Goal: Transaction & Acquisition: Purchase product/service

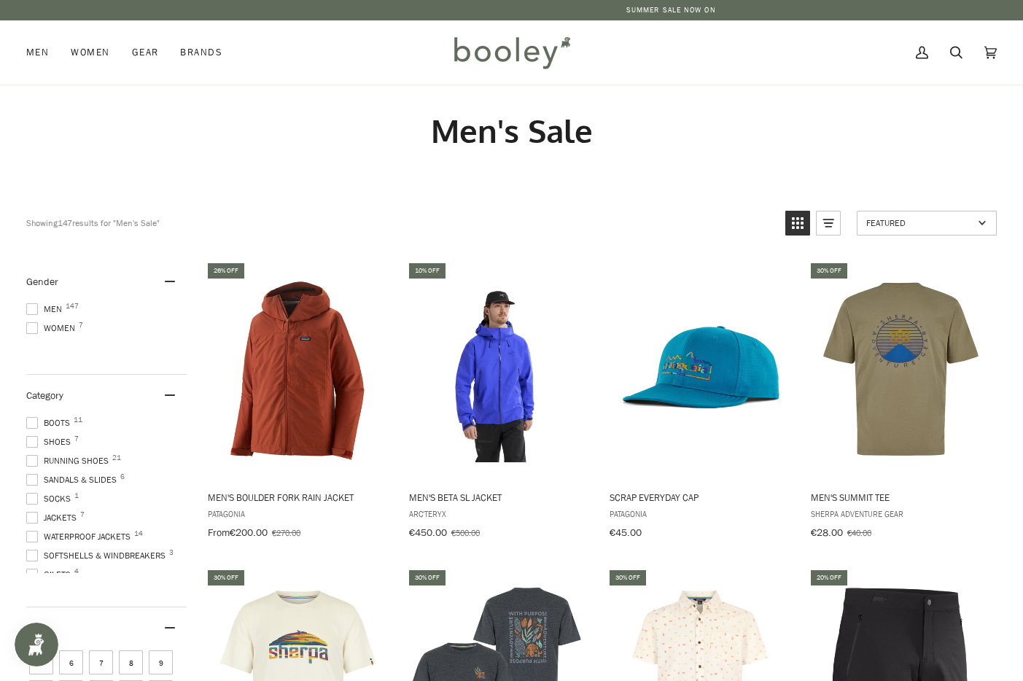
click at [516, 49] on img at bounding box center [512, 52] width 128 height 42
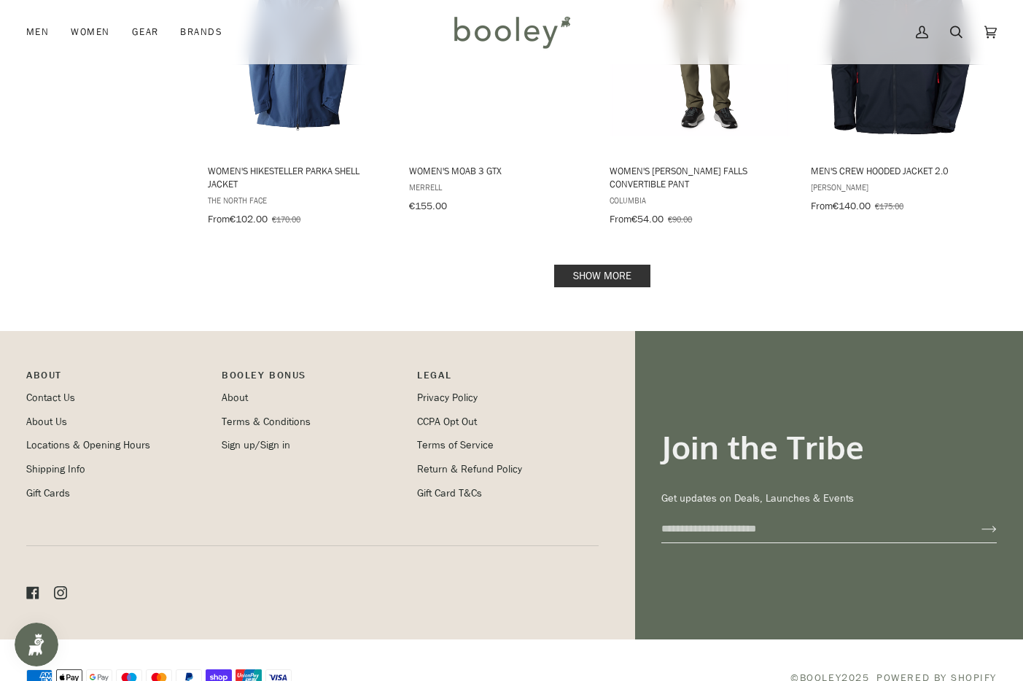
scroll to position [1964, 0]
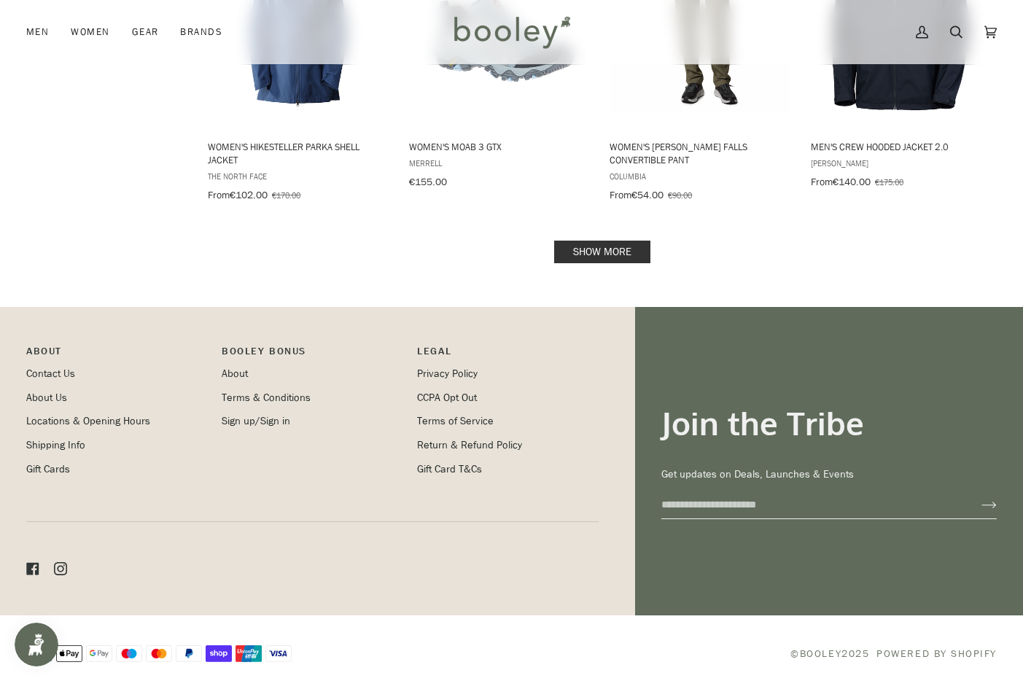
click at [585, 247] on link "Show more" at bounding box center [602, 252] width 96 height 23
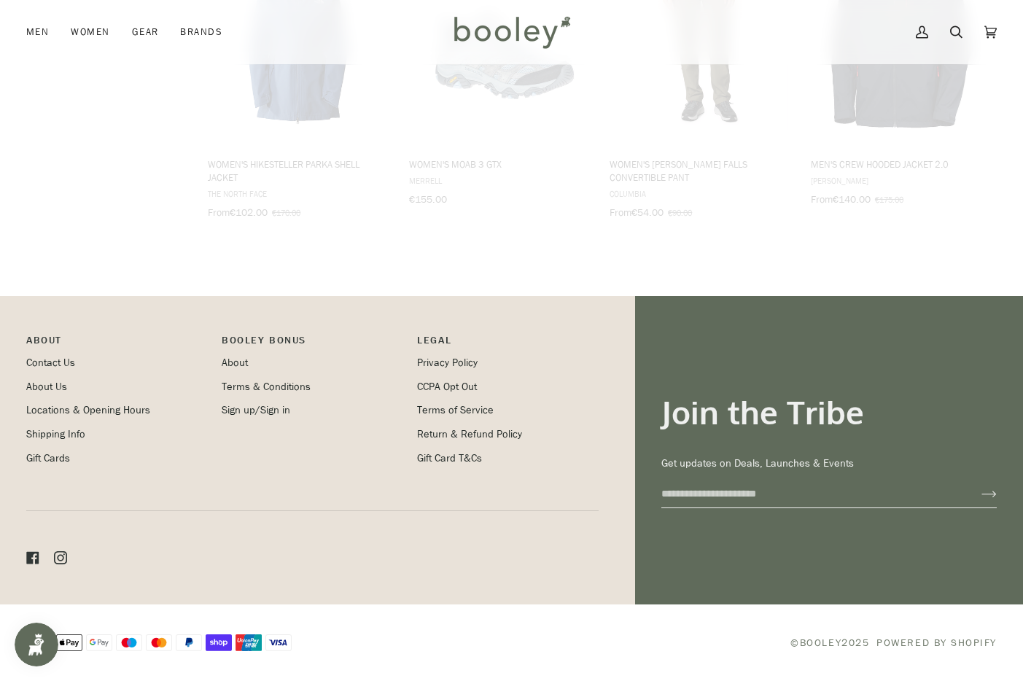
scroll to position [1936, 0]
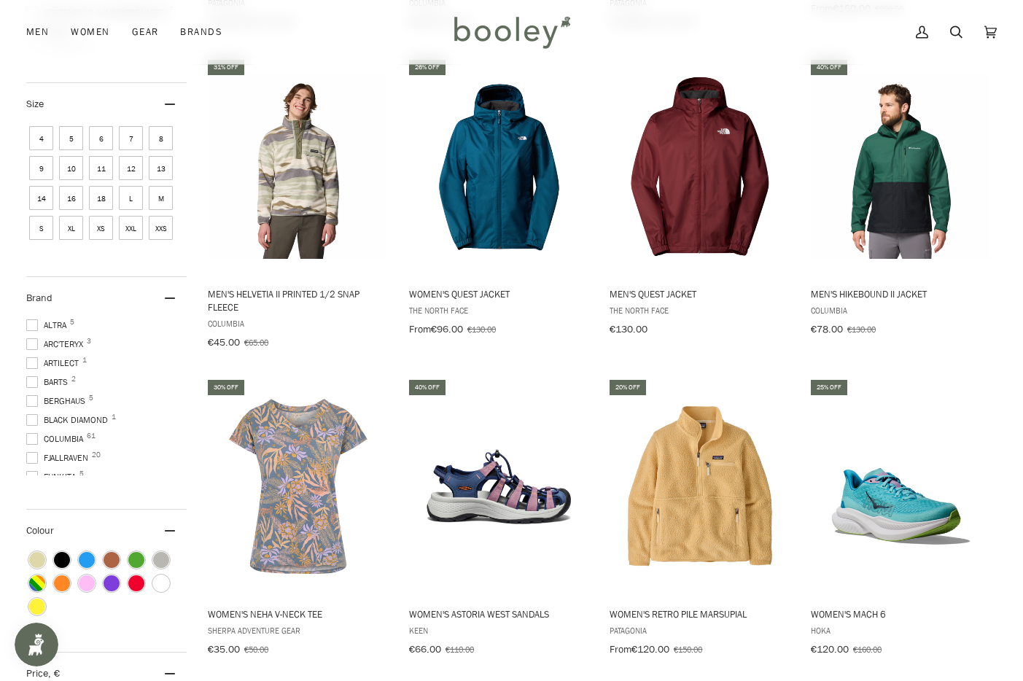
scroll to position [899, 0]
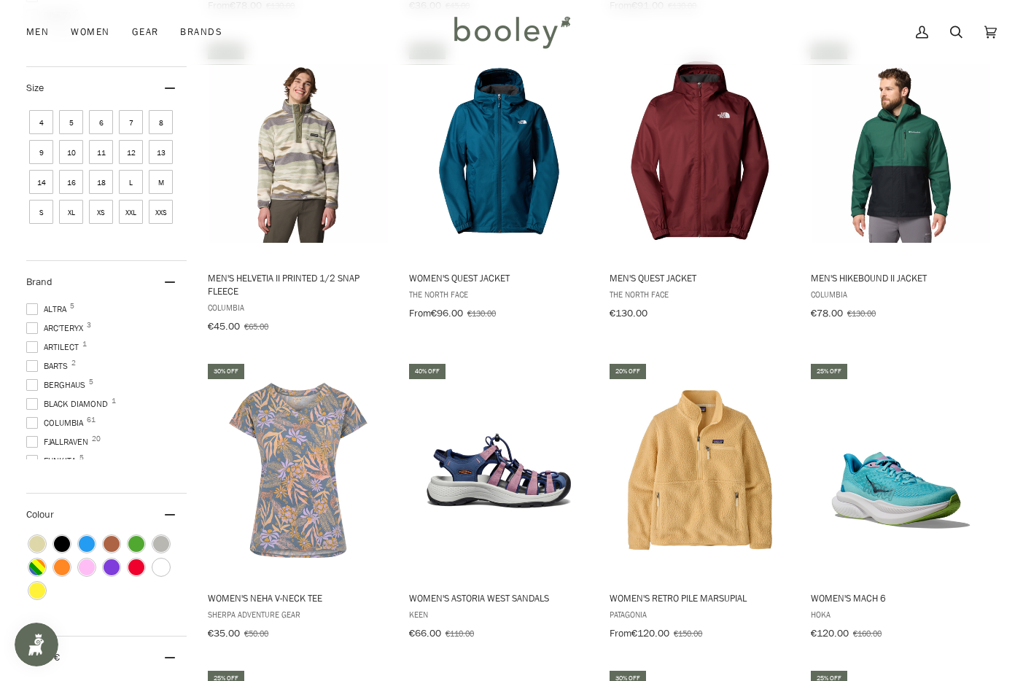
click at [32, 326] on span at bounding box center [32, 328] width 12 height 12
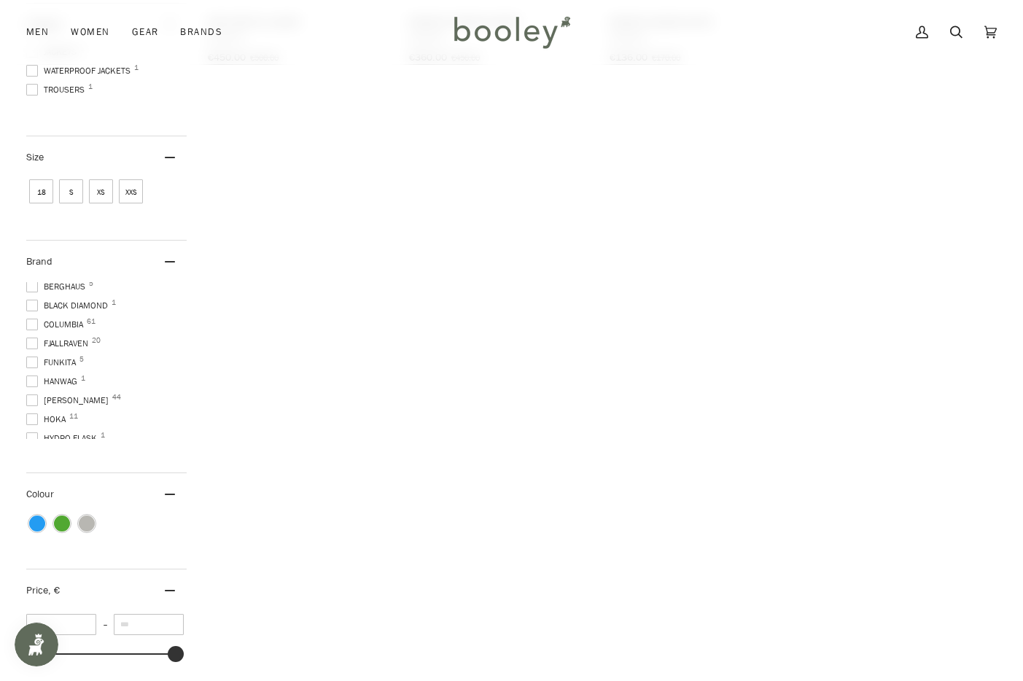
scroll to position [95, 0]
click at [26, 322] on span at bounding box center [32, 327] width 12 height 12
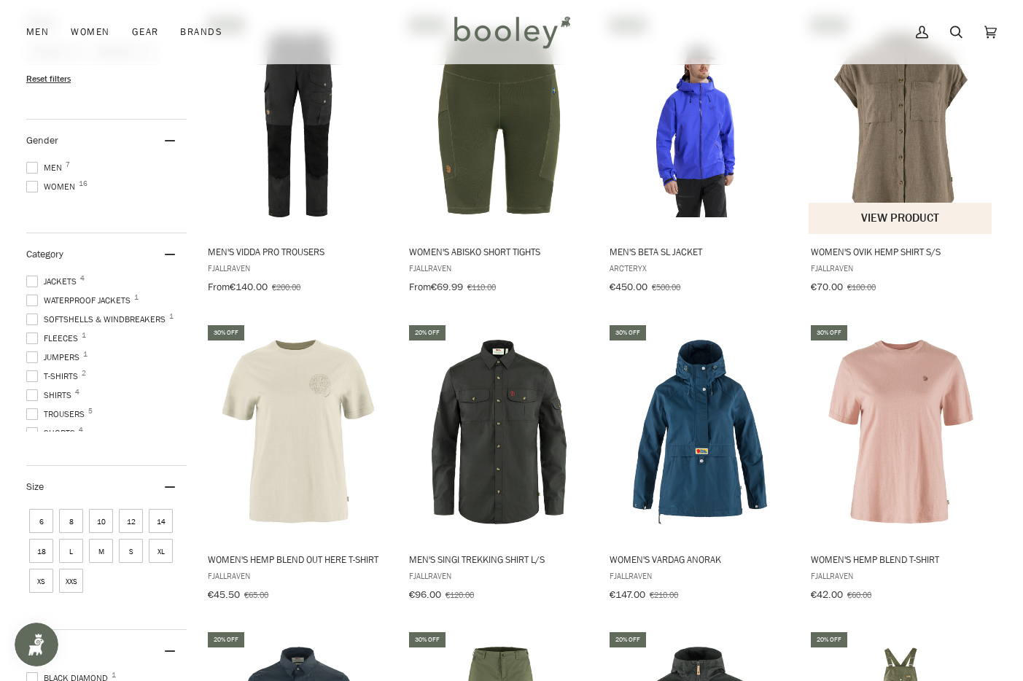
scroll to position [640, 0]
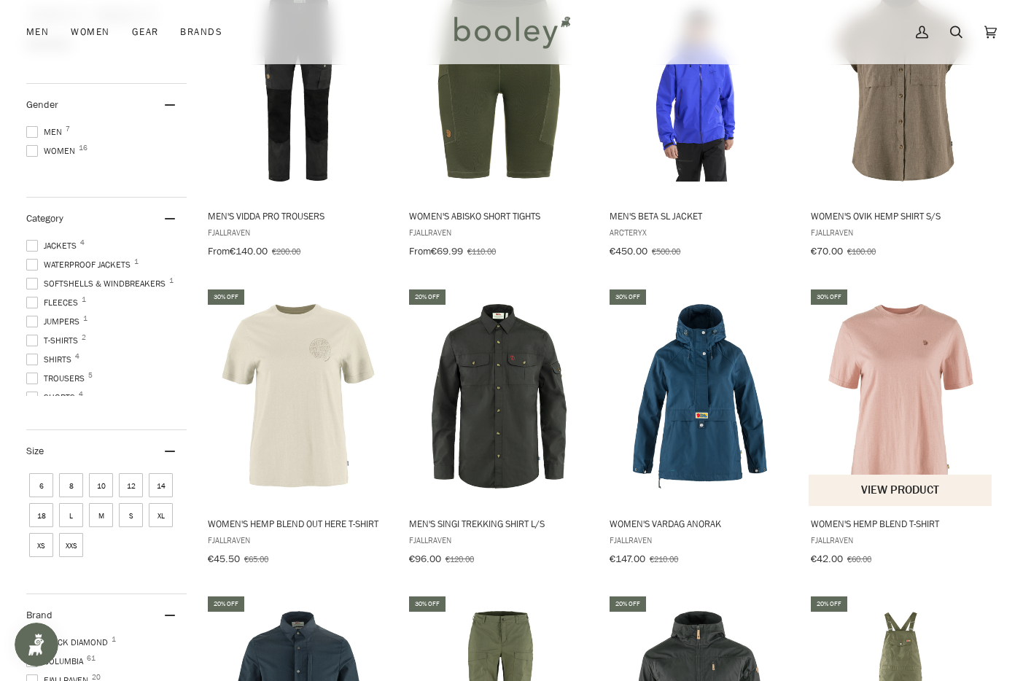
click at [876, 369] on img "Women's Hemp Blend T-Shirt" at bounding box center [901, 396] width 185 height 185
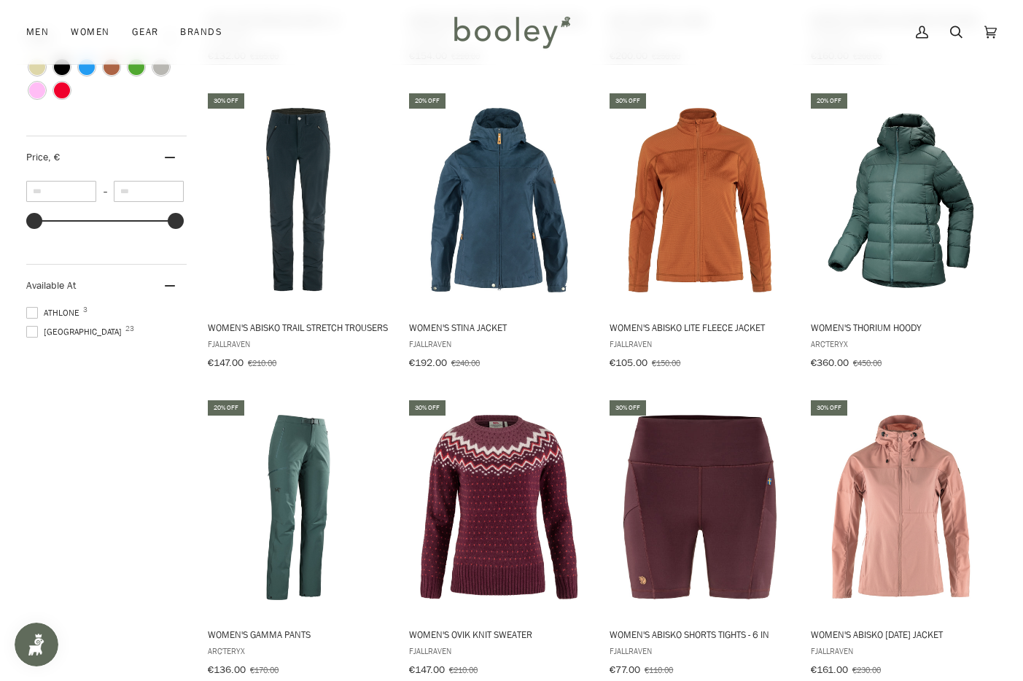
scroll to position [1456, 0]
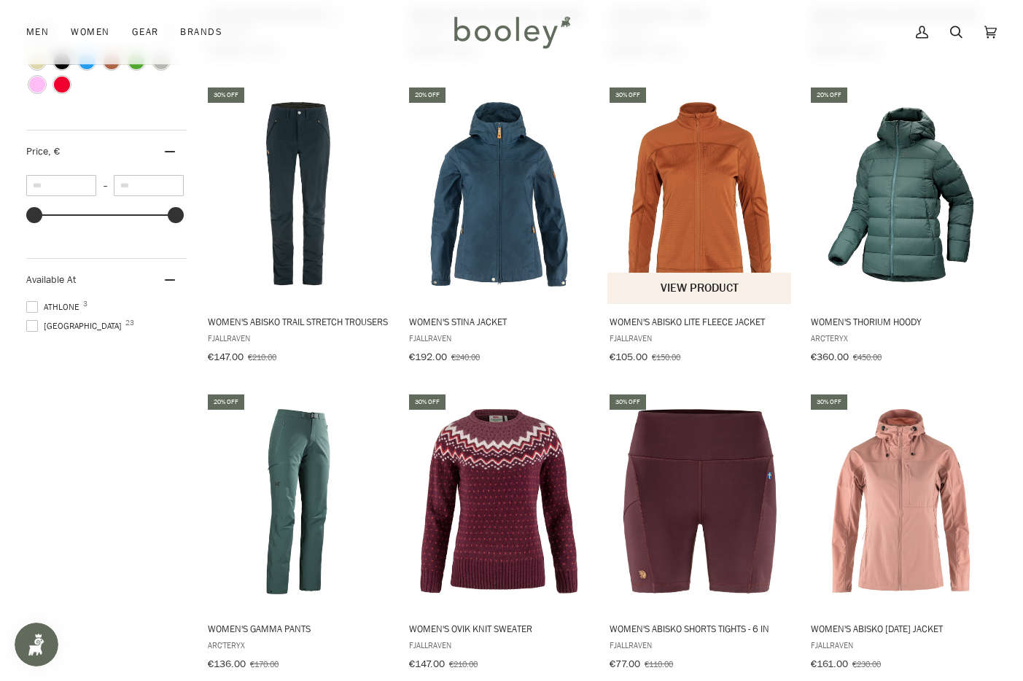
click at [694, 187] on img "Women's Abisko Lite Fleece Jacket" at bounding box center [700, 194] width 185 height 185
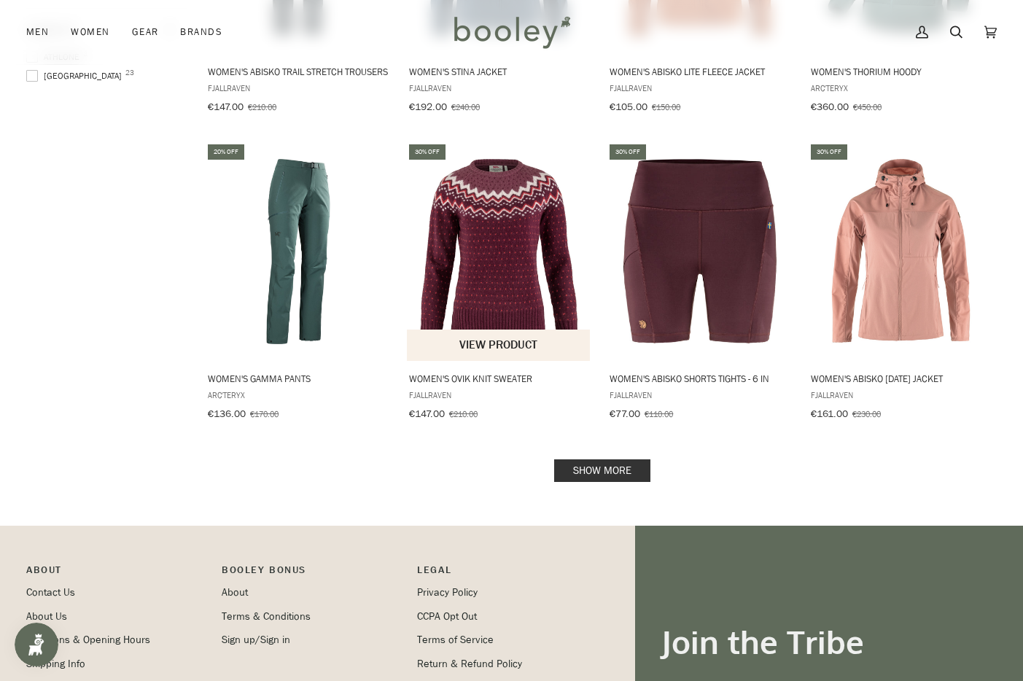
scroll to position [1707, 0]
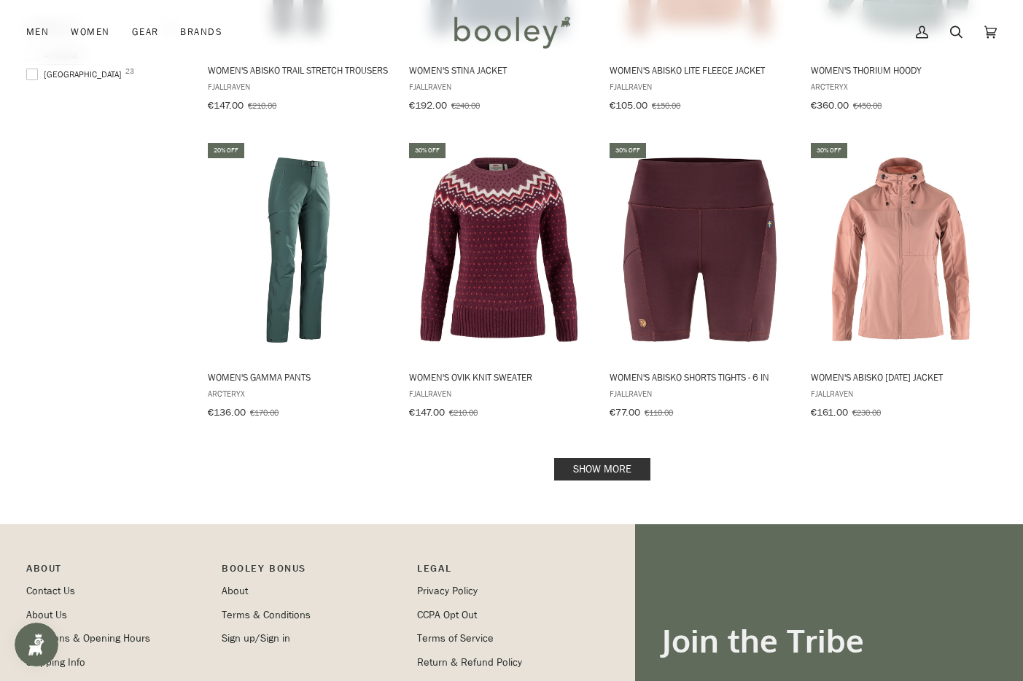
click at [583, 477] on link "Show more" at bounding box center [602, 469] width 96 height 23
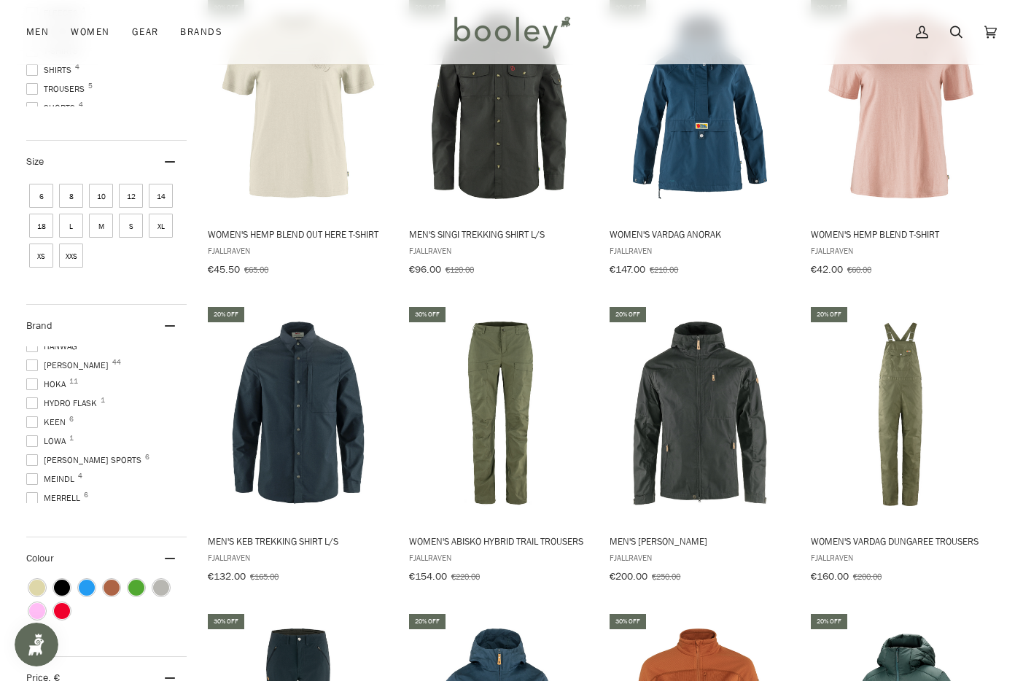
scroll to position [179, 0]
click at [28, 395] on span at bounding box center [32, 401] width 12 height 12
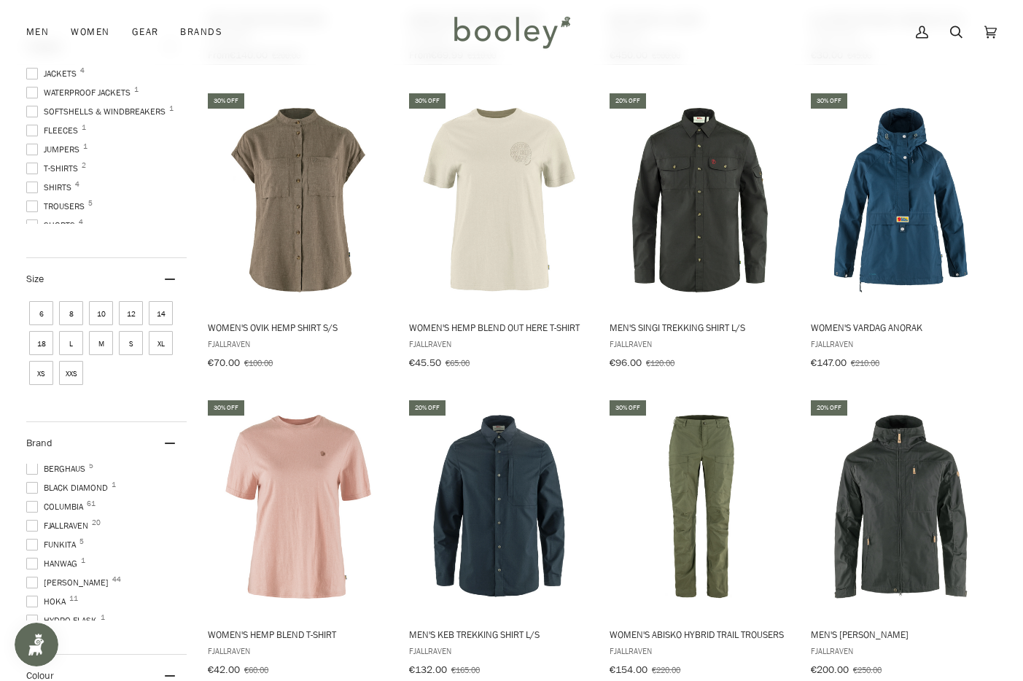
scroll to position [53, 0]
click at [33, 544] on span at bounding box center [32, 550] width 12 height 12
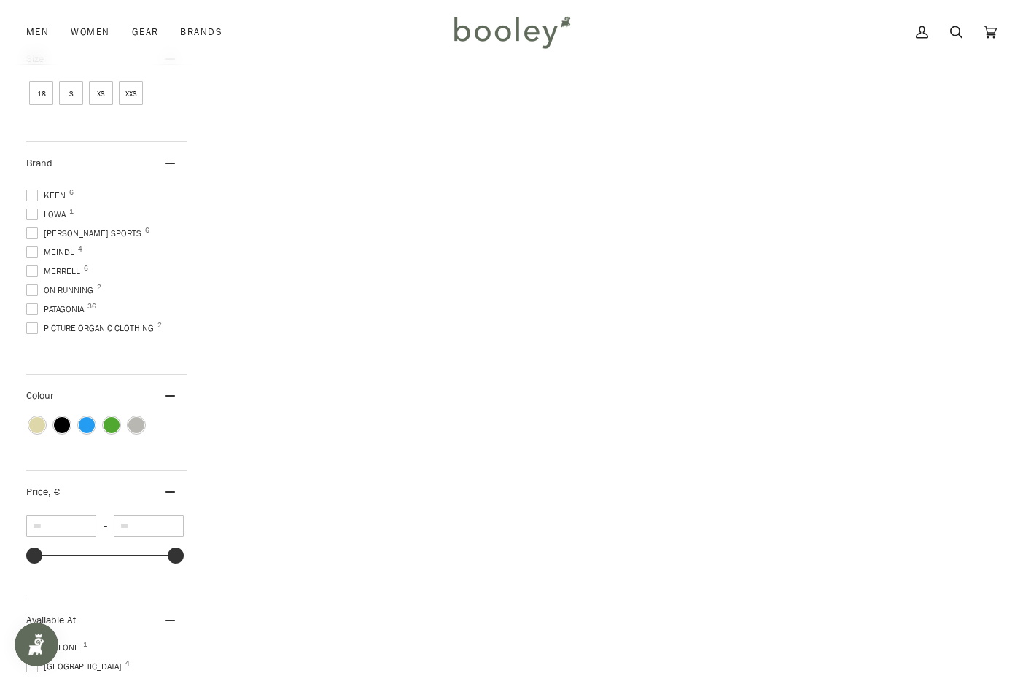
scroll to position [241, 0]
click at [34, 304] on span at bounding box center [32, 310] width 12 height 12
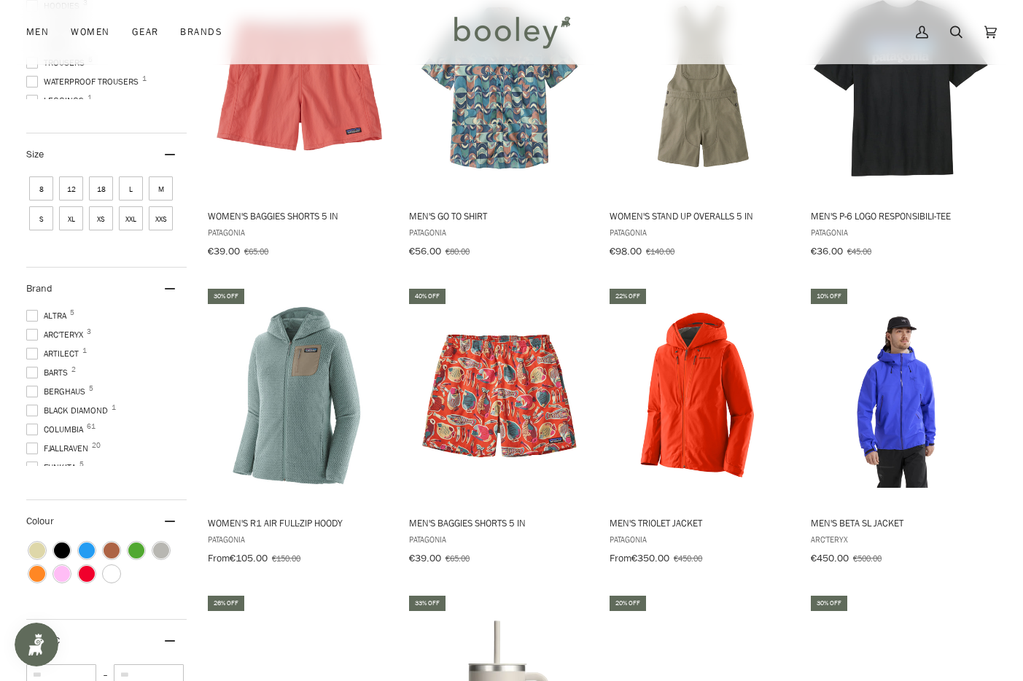
click at [32, 329] on span at bounding box center [32, 335] width 12 height 12
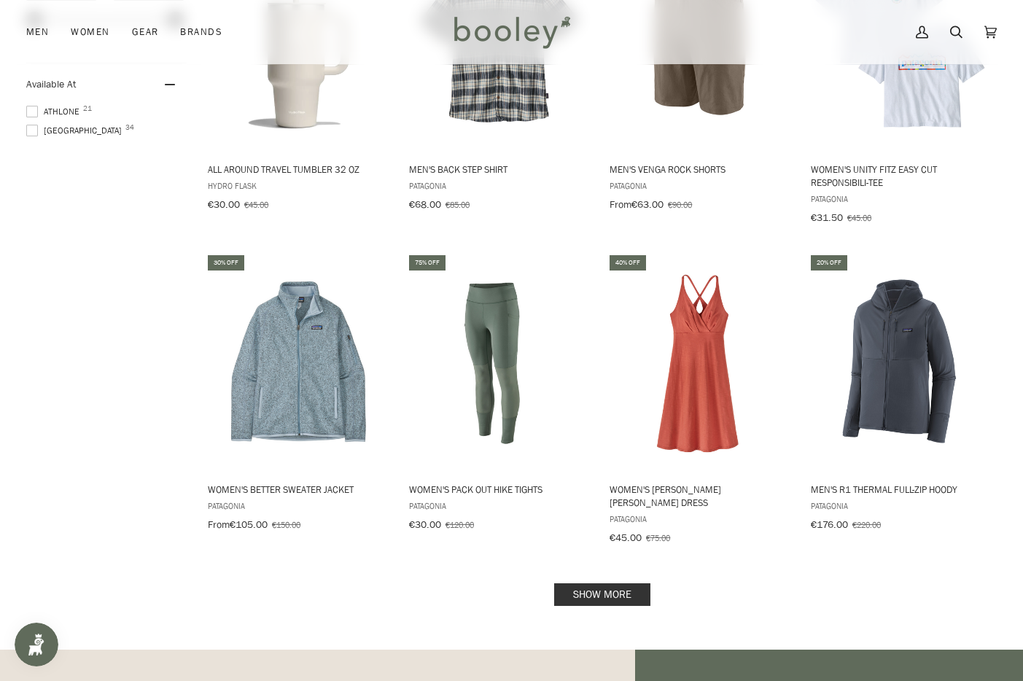
scroll to position [1621, 0]
click at [611, 584] on link "Show more" at bounding box center [602, 595] width 96 height 23
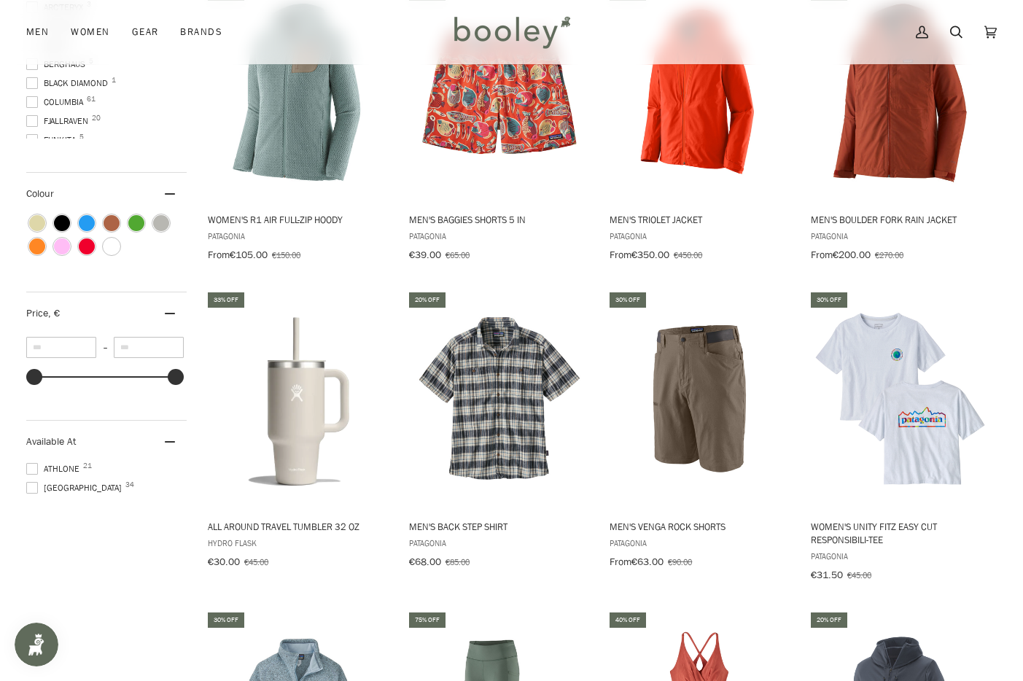
scroll to position [1203, 0]
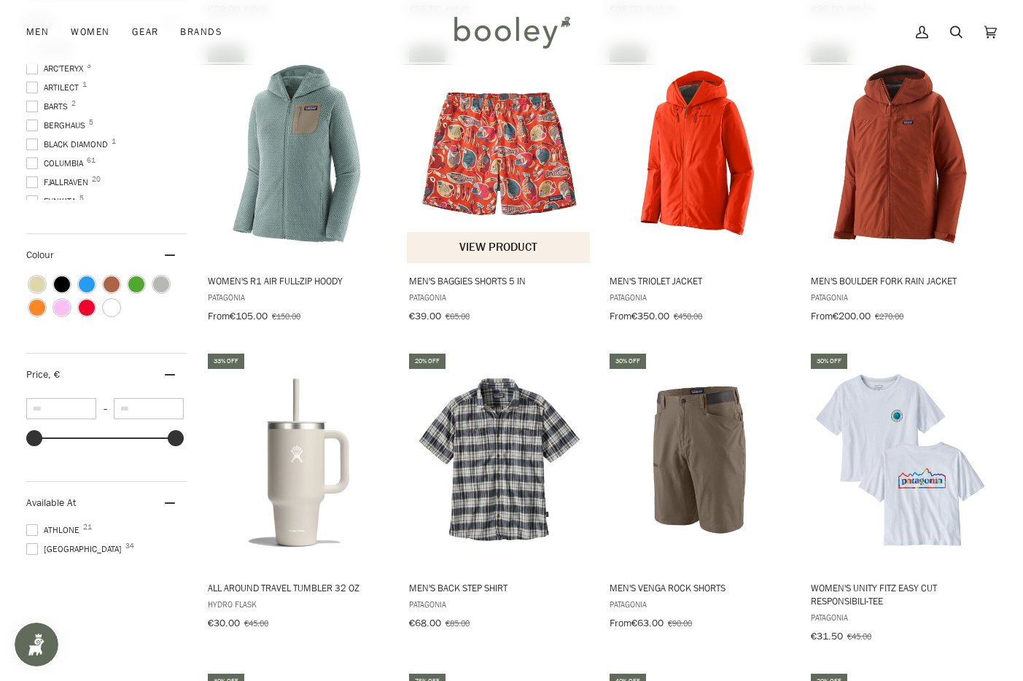
click at [494, 189] on img "Men's Baggies Shorts 5 in" at bounding box center [499, 153] width 185 height 185
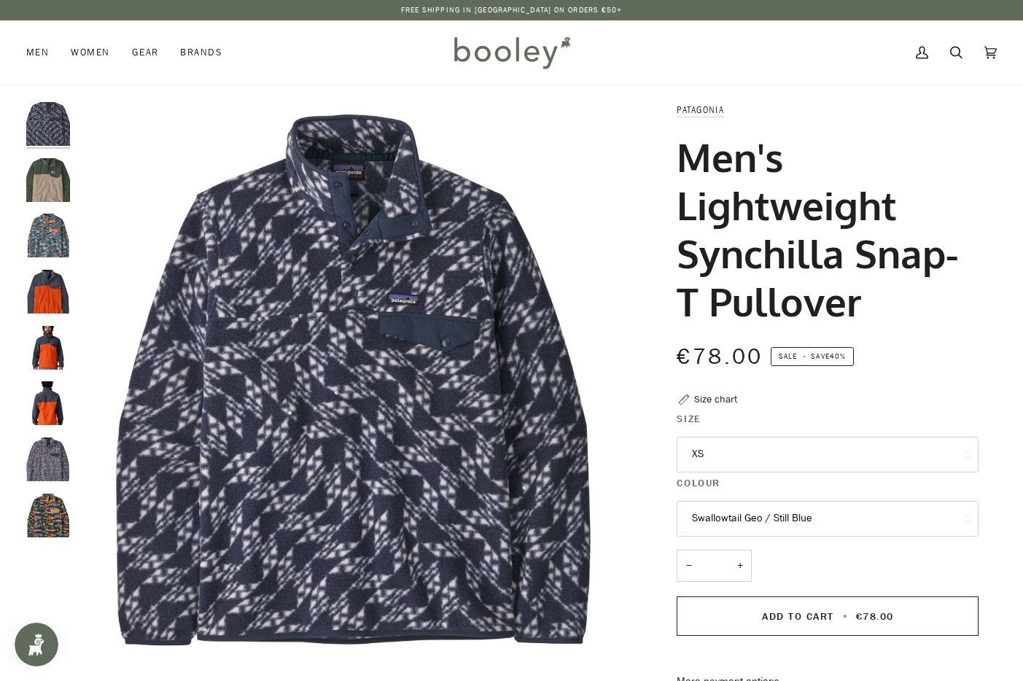
click at [750, 467] on button "XS" at bounding box center [828, 455] width 302 height 36
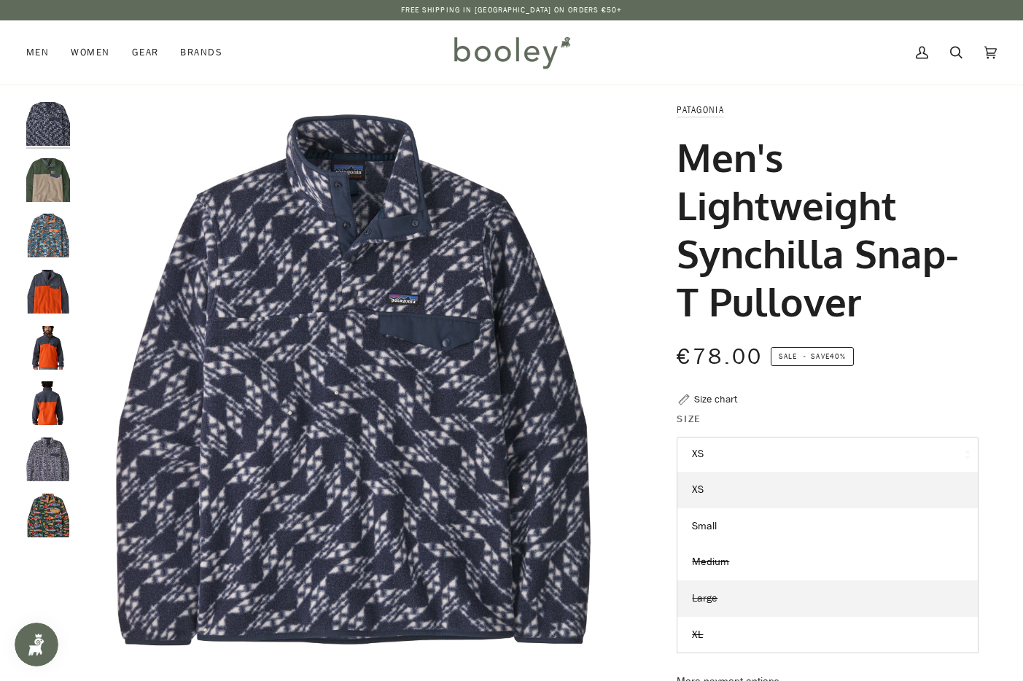
click at [734, 595] on link "Large" at bounding box center [828, 599] width 300 height 36
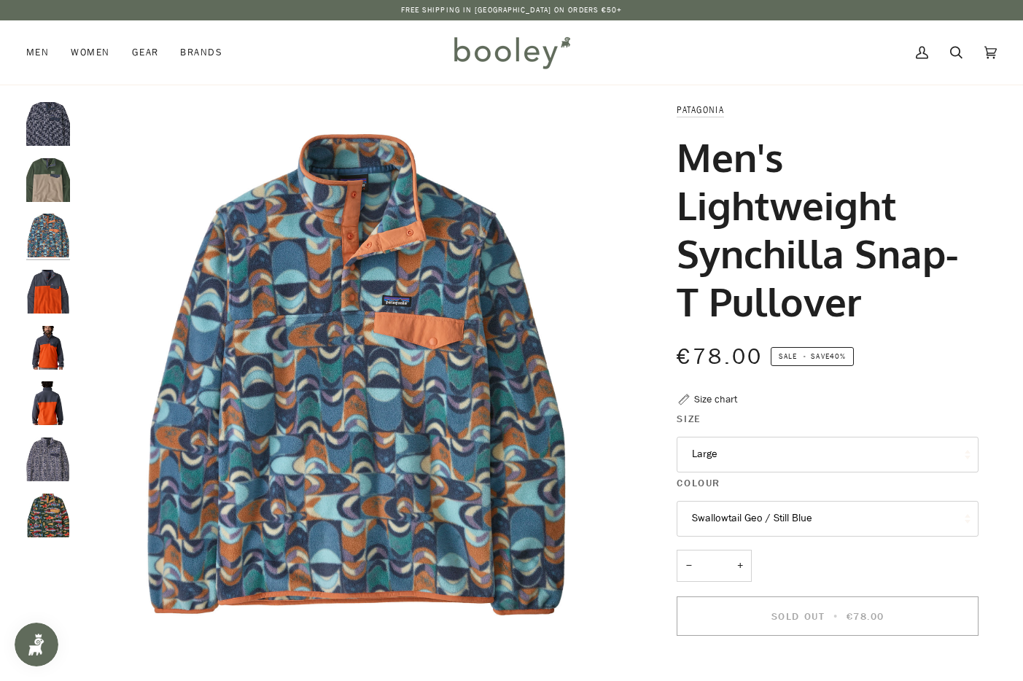
click at [764, 513] on button "Swallowtail Geo / Still Blue" at bounding box center [828, 519] width 302 height 36
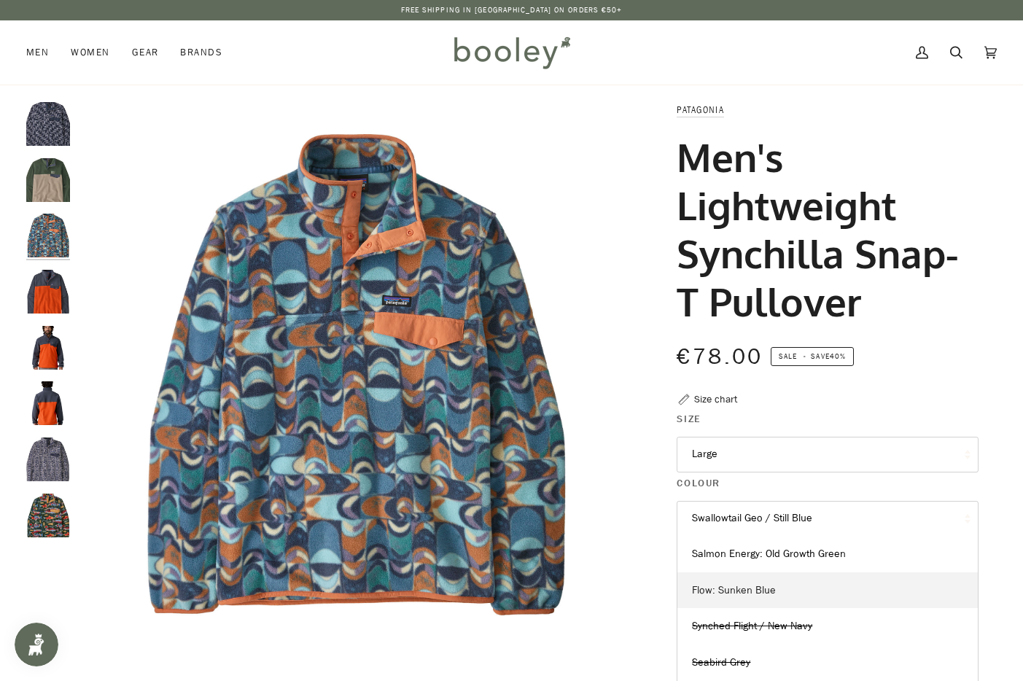
click at [748, 589] on span "Flow: Sunken Blue" at bounding box center [734, 590] width 84 height 14
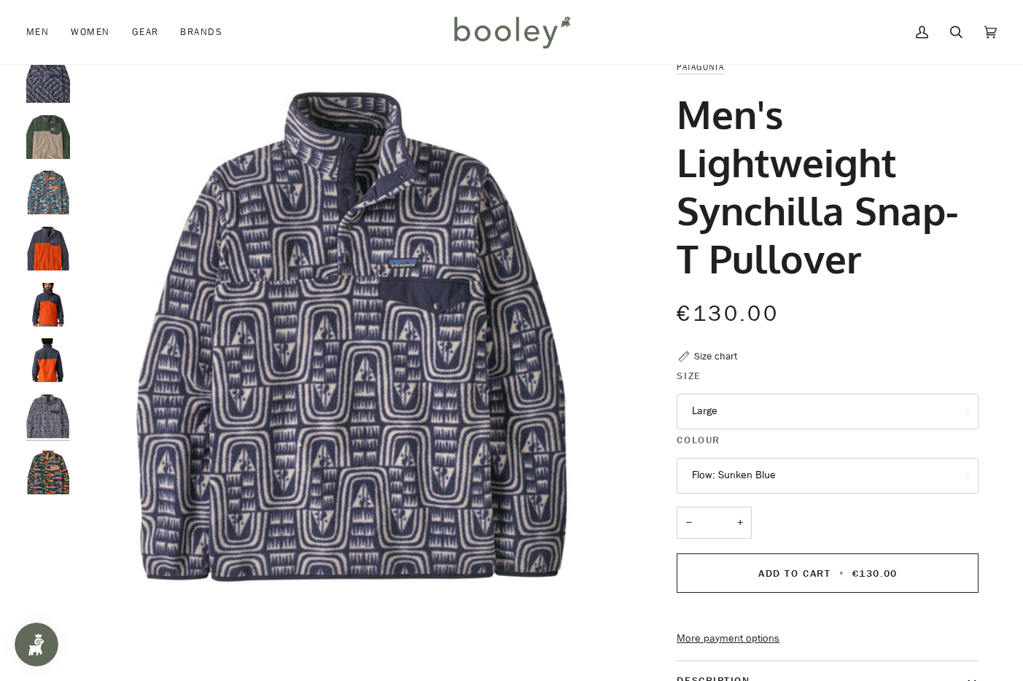
scroll to position [40, 0]
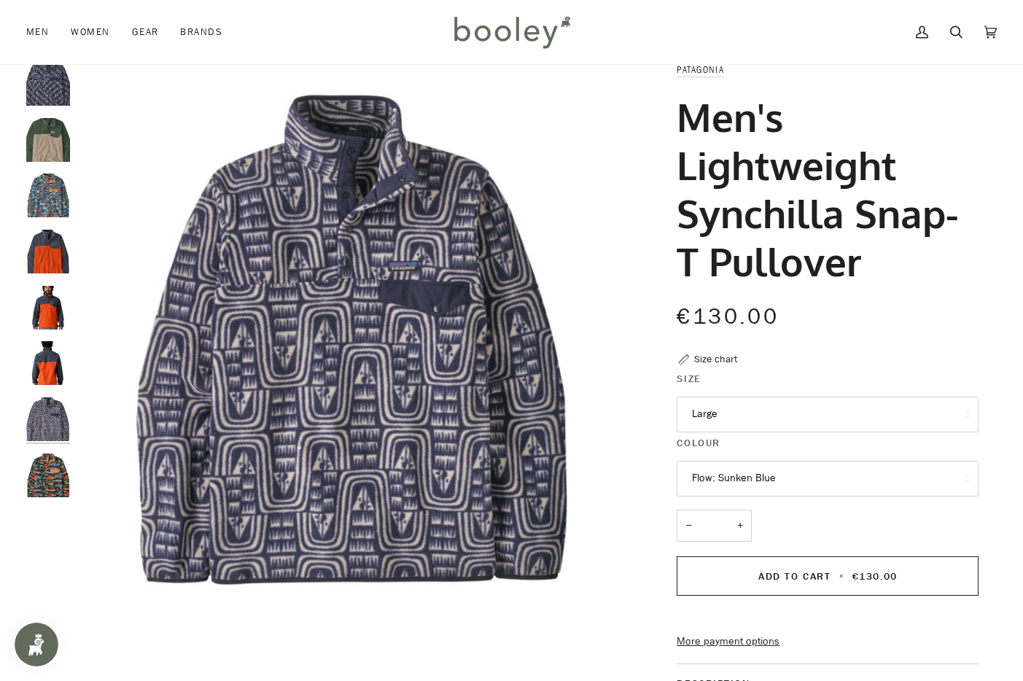
click at [753, 495] on button "Flow: Sunken Blue" at bounding box center [828, 479] width 302 height 36
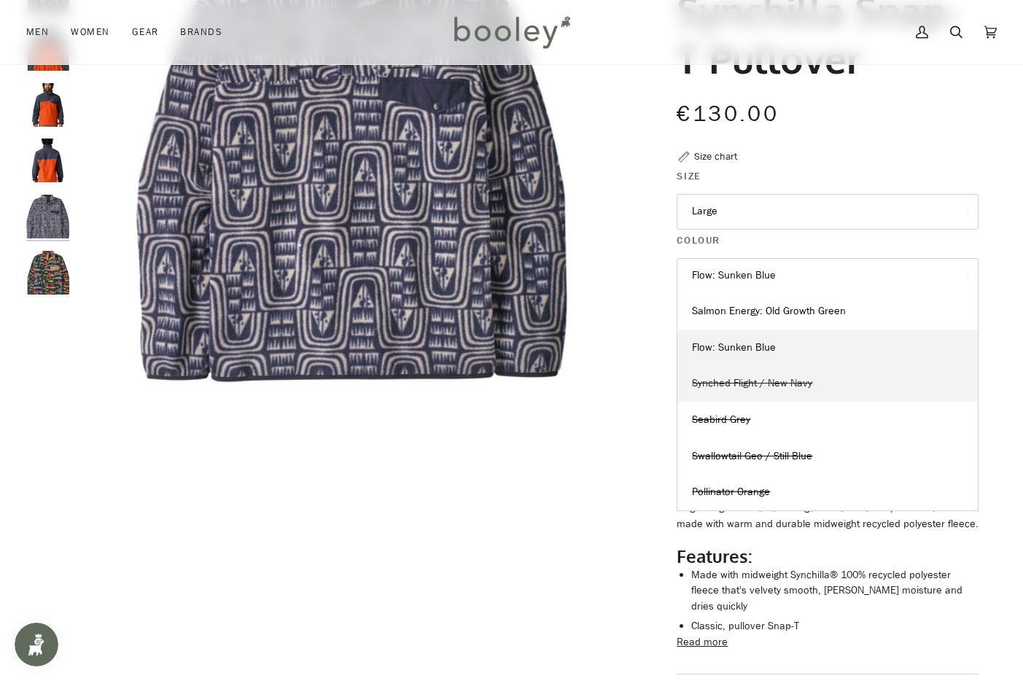
scroll to position [244, 0]
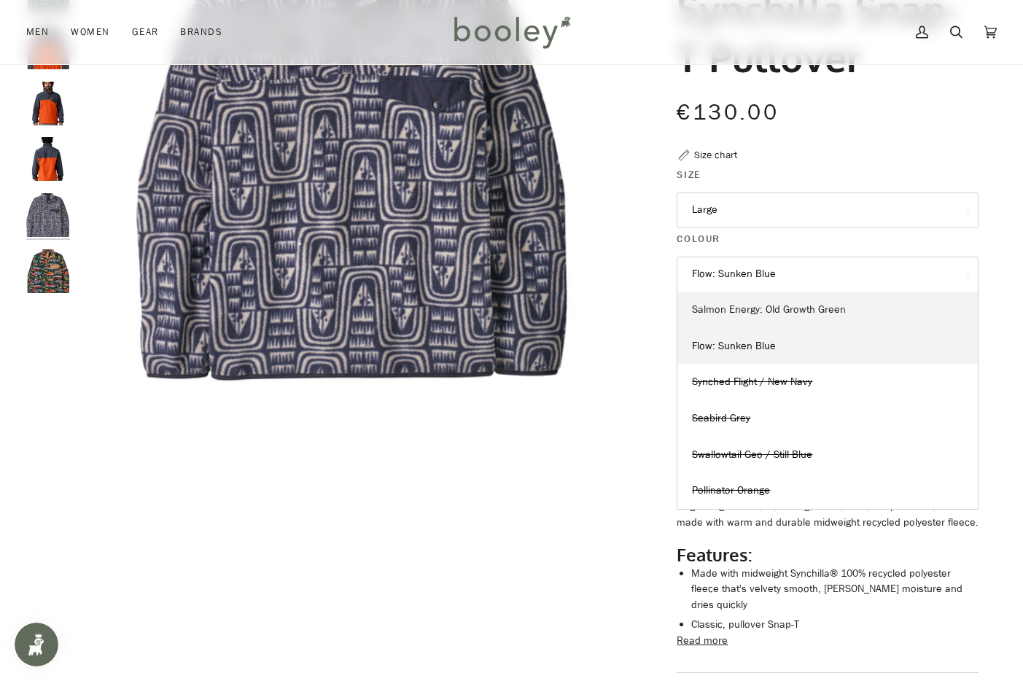
click at [784, 309] on span "Salmon Energy: Old Growth Green" at bounding box center [769, 310] width 154 height 14
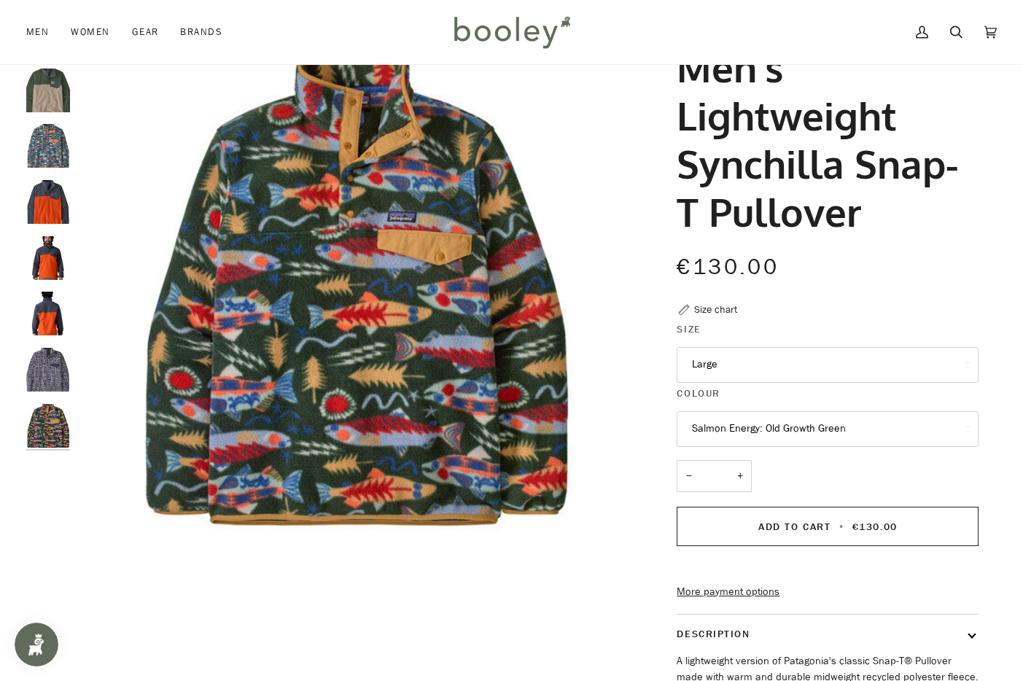
scroll to position [37, 0]
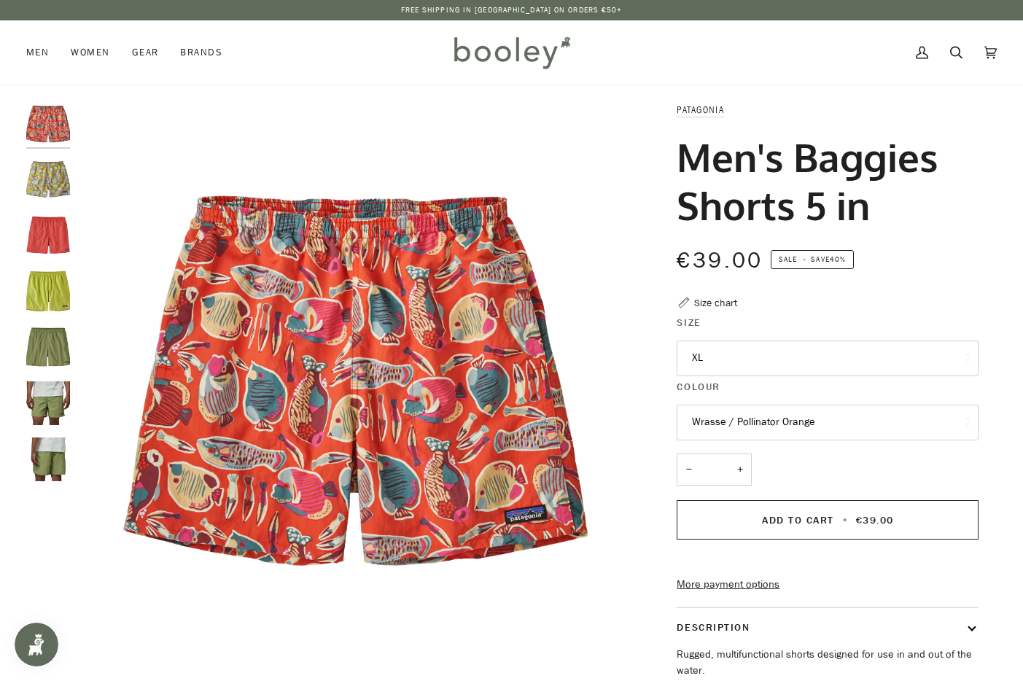
click at [46, 356] on img "Patagonia Men's Baggies Shorts 5 in Buckhorn Green - Booley Galway" at bounding box center [48, 348] width 44 height 44
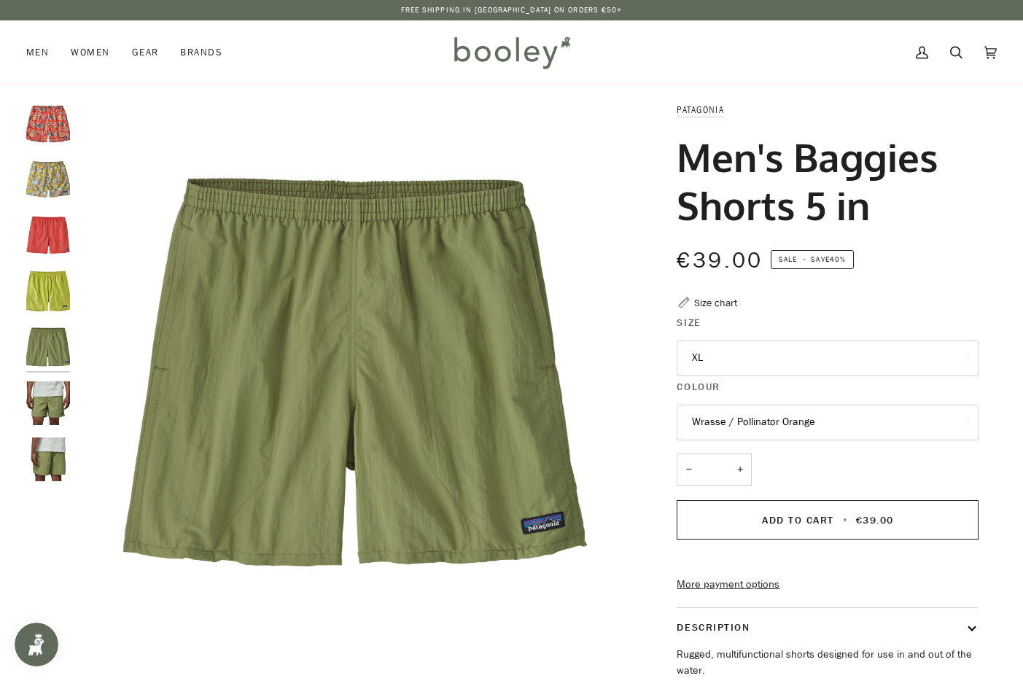
click at [57, 419] on img "Patagonia Men's Baggies Shorts 5 in Buckhorn Green - Booley Galway" at bounding box center [48, 403] width 44 height 44
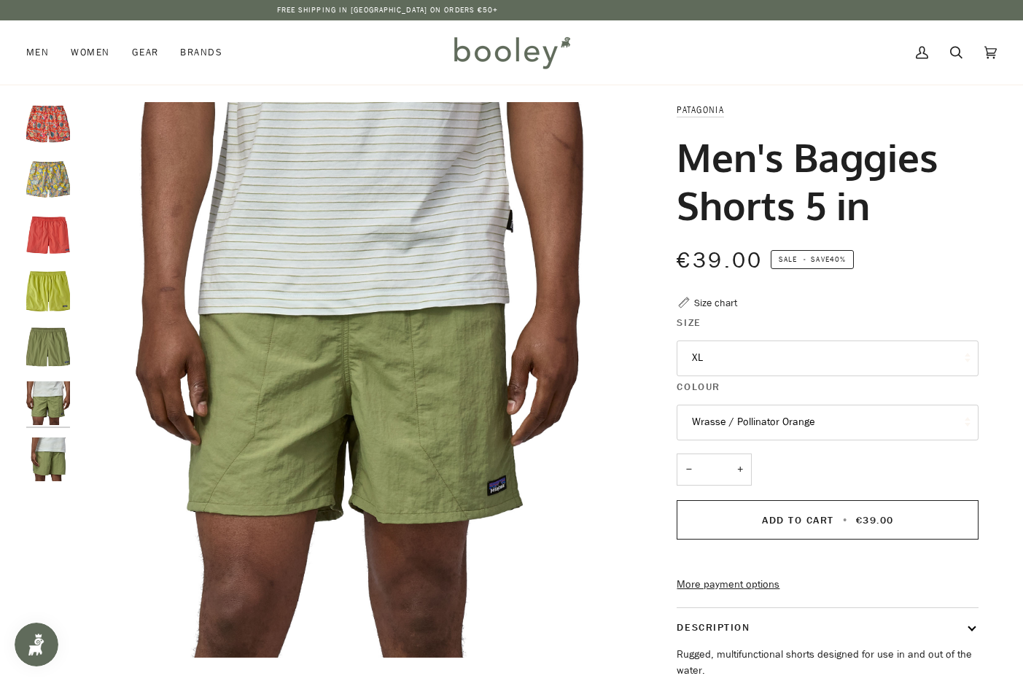
click at [53, 228] on img "Patagonia Men's Baggies Shorts Coral - Booley Galway" at bounding box center [48, 236] width 44 height 44
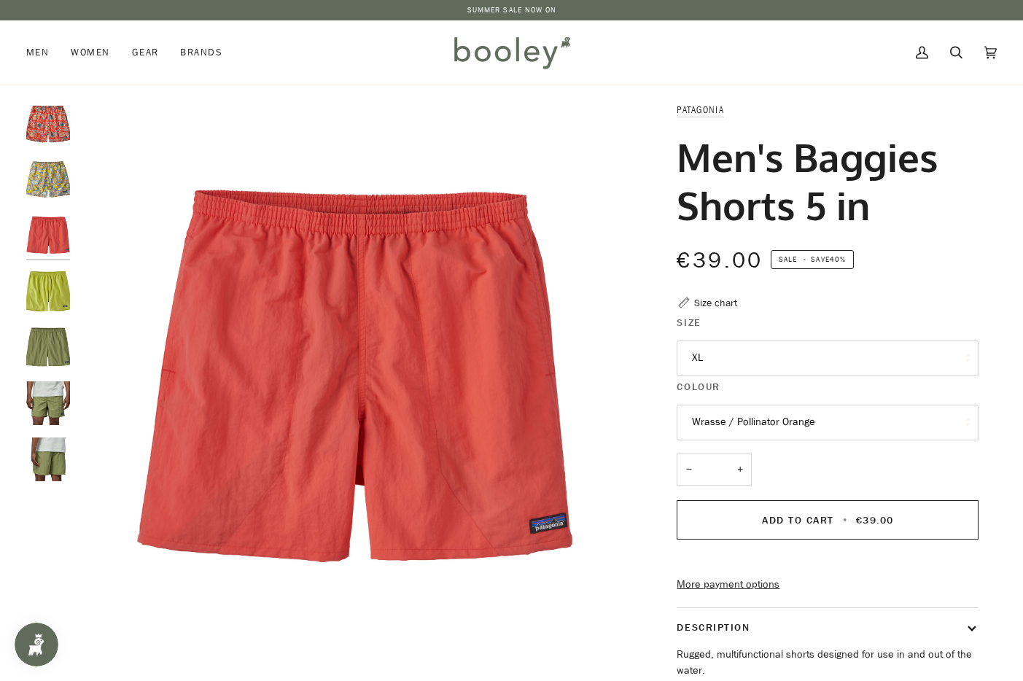
click at [48, 136] on img "Patagonia Men's Baggies Shorts 5 in Wrasse / Pollinator Orange - Booley Galway" at bounding box center [48, 124] width 44 height 44
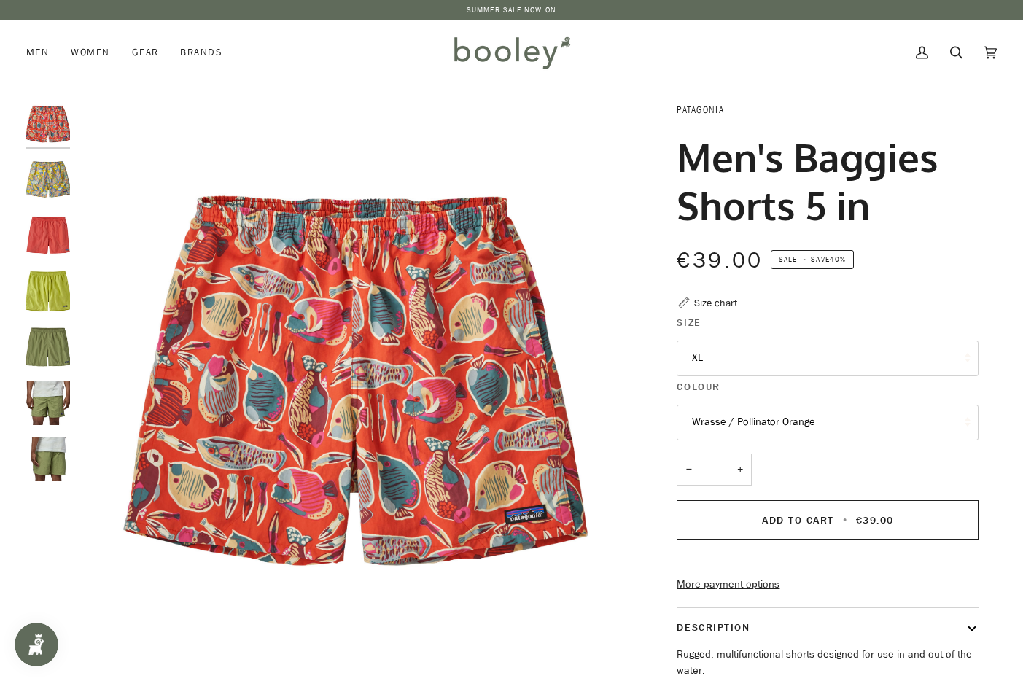
click at [57, 185] on img "Patagonia Men's Baggies Shorts 5 in Flourish / Abundant Blue - Booley Galway" at bounding box center [48, 180] width 44 height 44
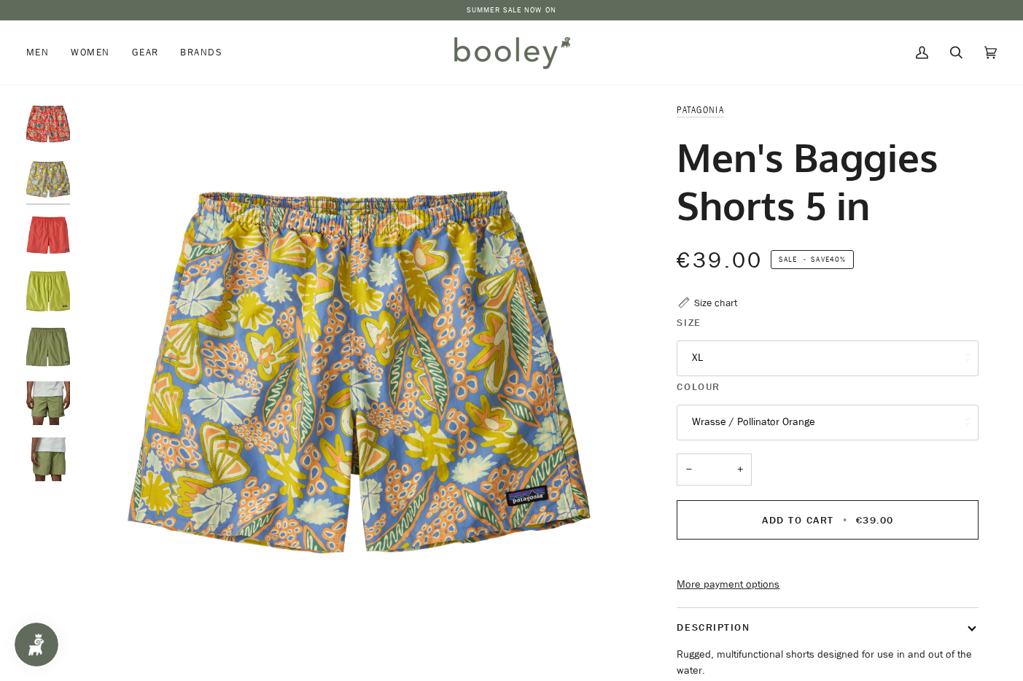
click at [726, 370] on button "XL" at bounding box center [828, 359] width 302 height 36
